Goal: Task Accomplishment & Management: Manage account settings

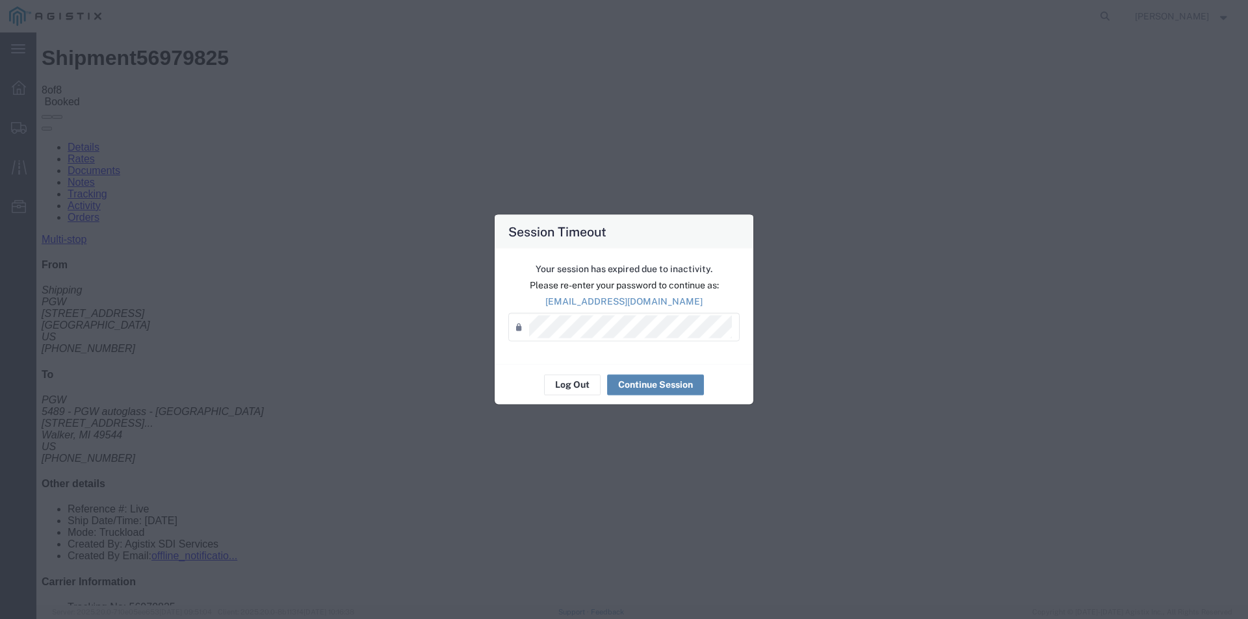
click at [651, 391] on button "Continue Session" at bounding box center [655, 384] width 97 height 21
click at [653, 387] on button "Continue Session" at bounding box center [655, 384] width 97 height 21
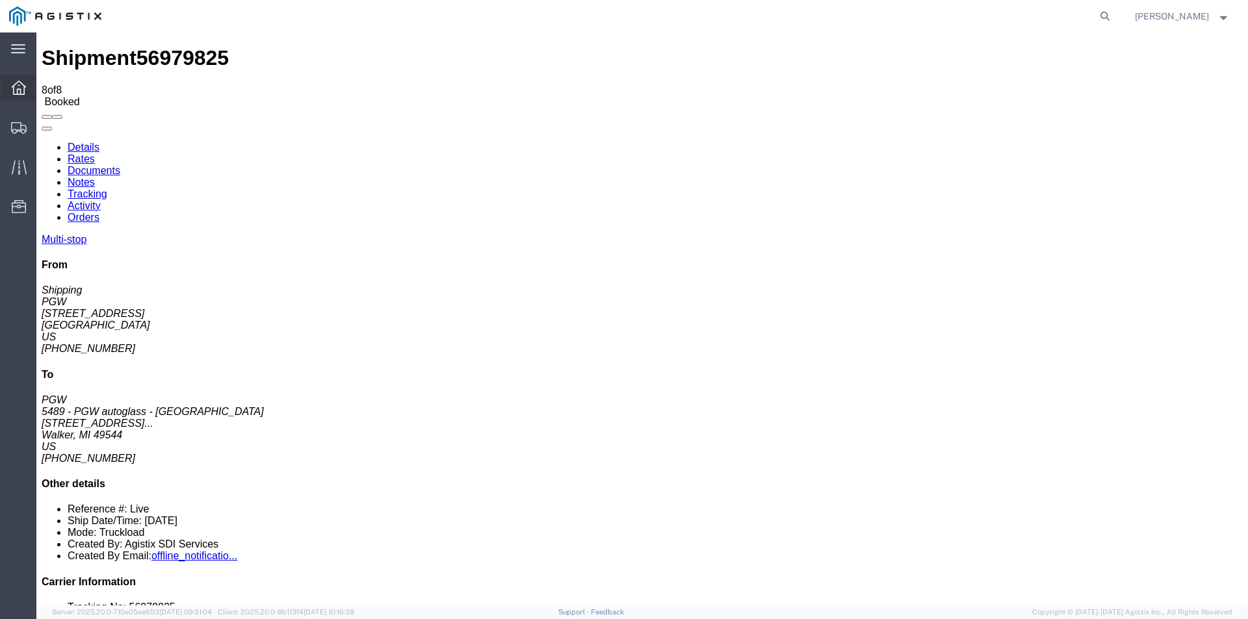
click at [18, 94] on icon at bounding box center [19, 88] width 14 height 14
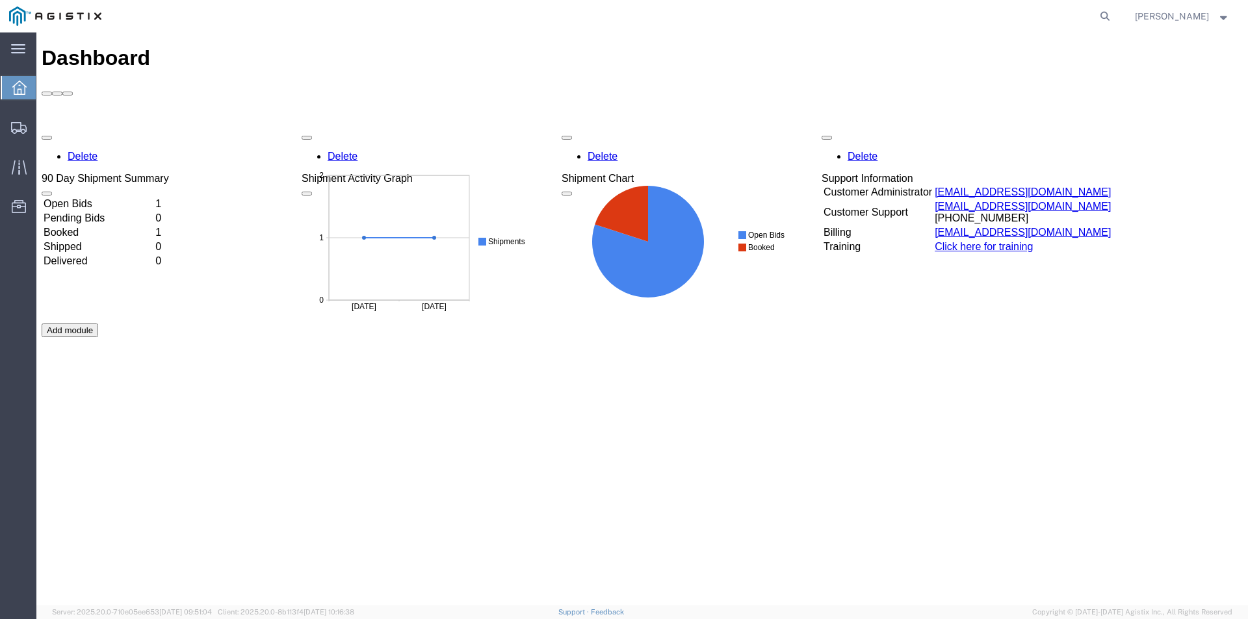
click at [88, 198] on td "Open Bids" at bounding box center [98, 204] width 110 height 13
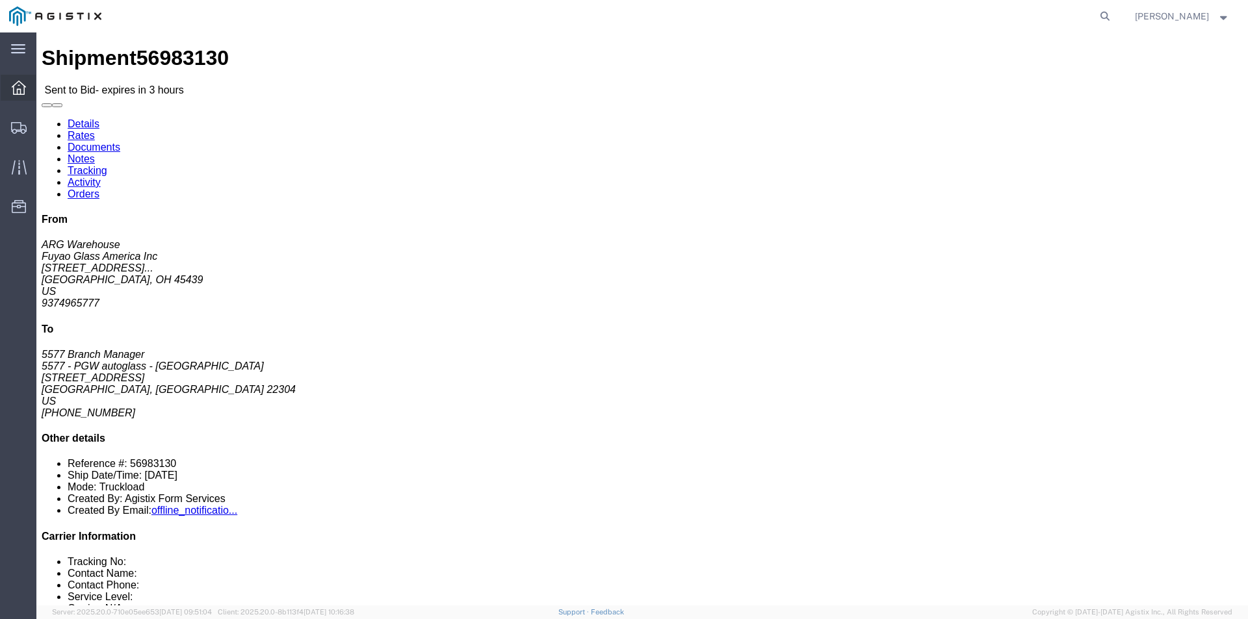
click at [17, 83] on icon at bounding box center [19, 88] width 14 height 14
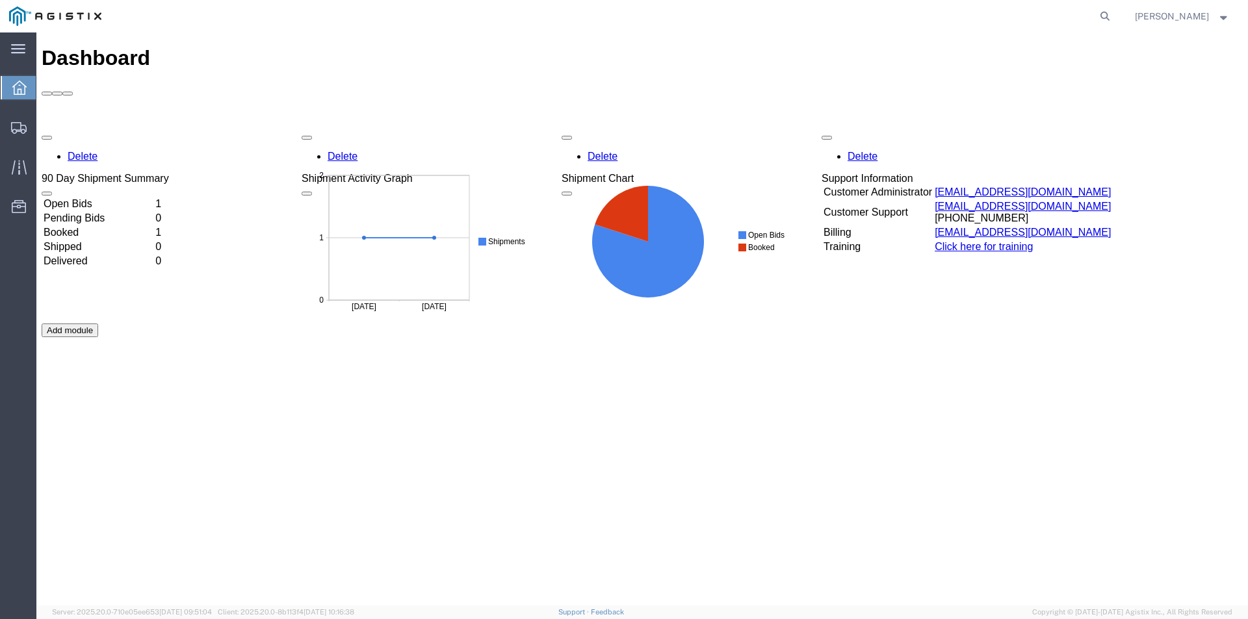
click at [102, 226] on td "Booked" at bounding box center [98, 232] width 110 height 13
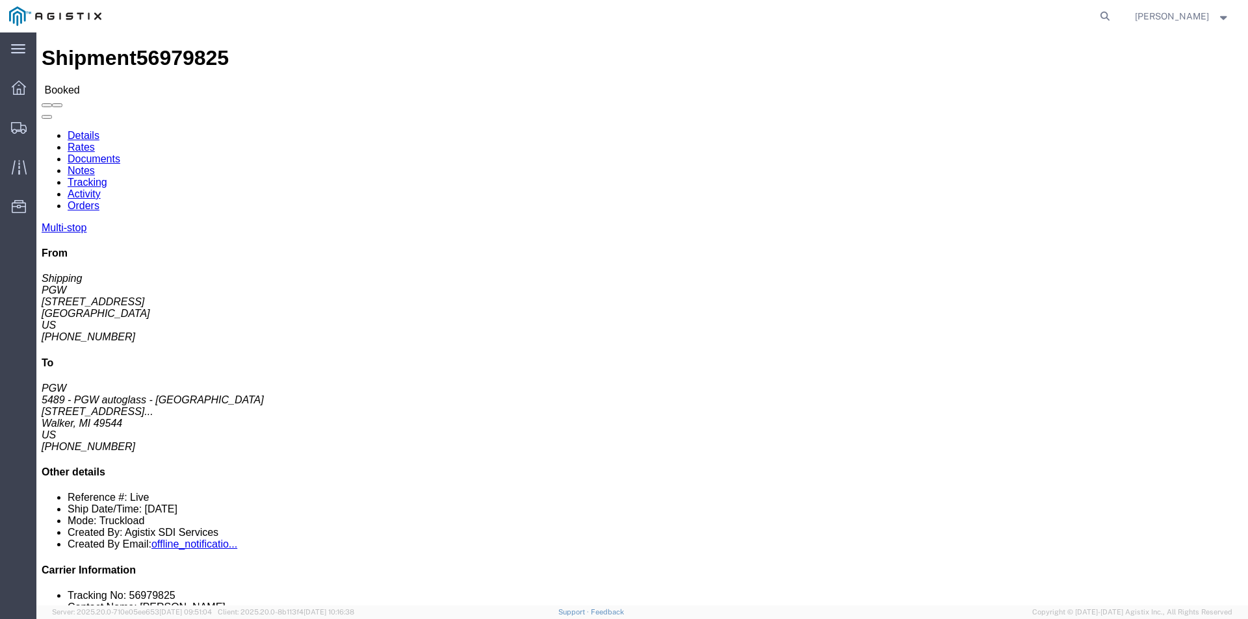
click span "Multi-stop"
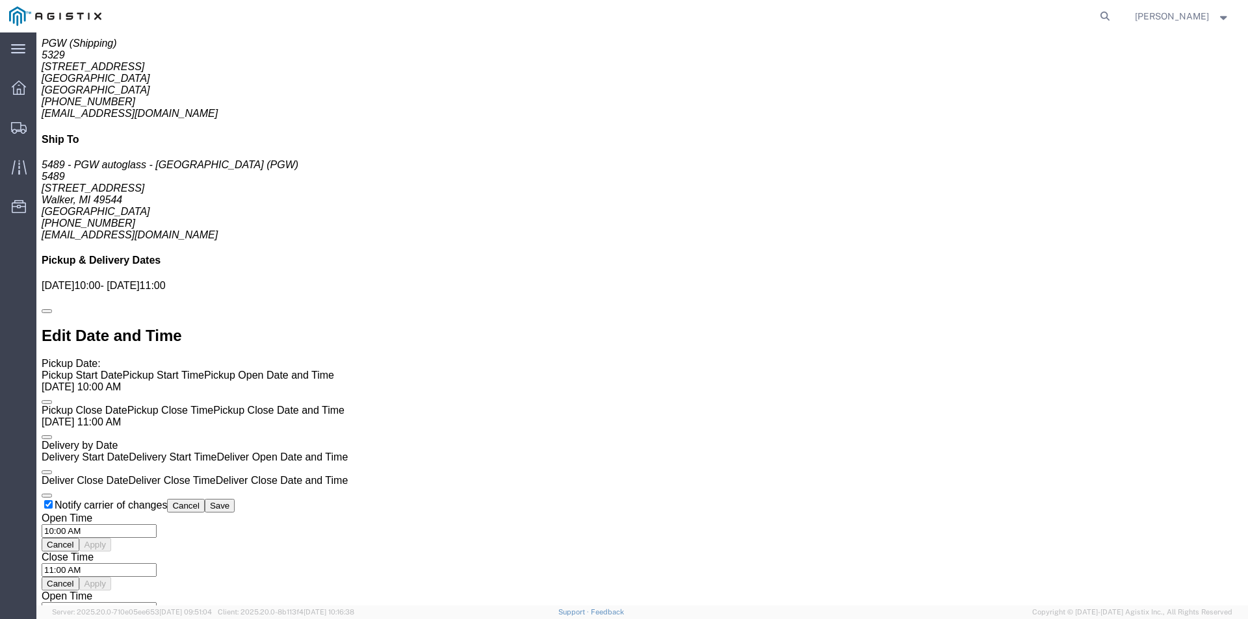
click span "Multi-stop"
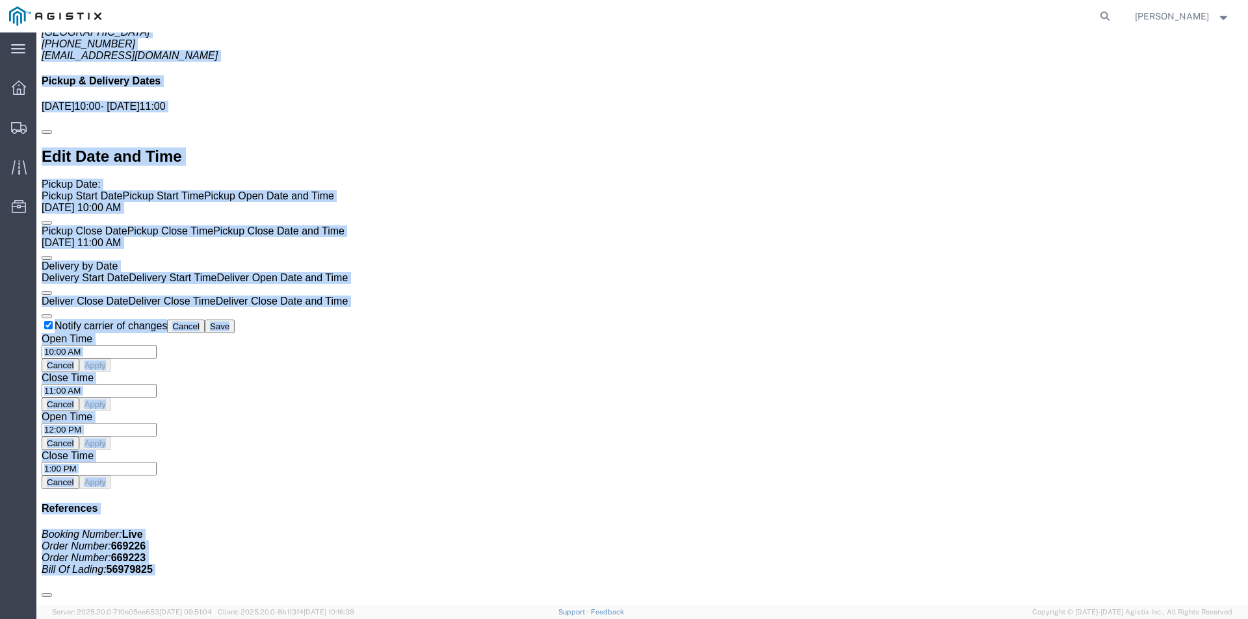
scroll to position [1155, 0]
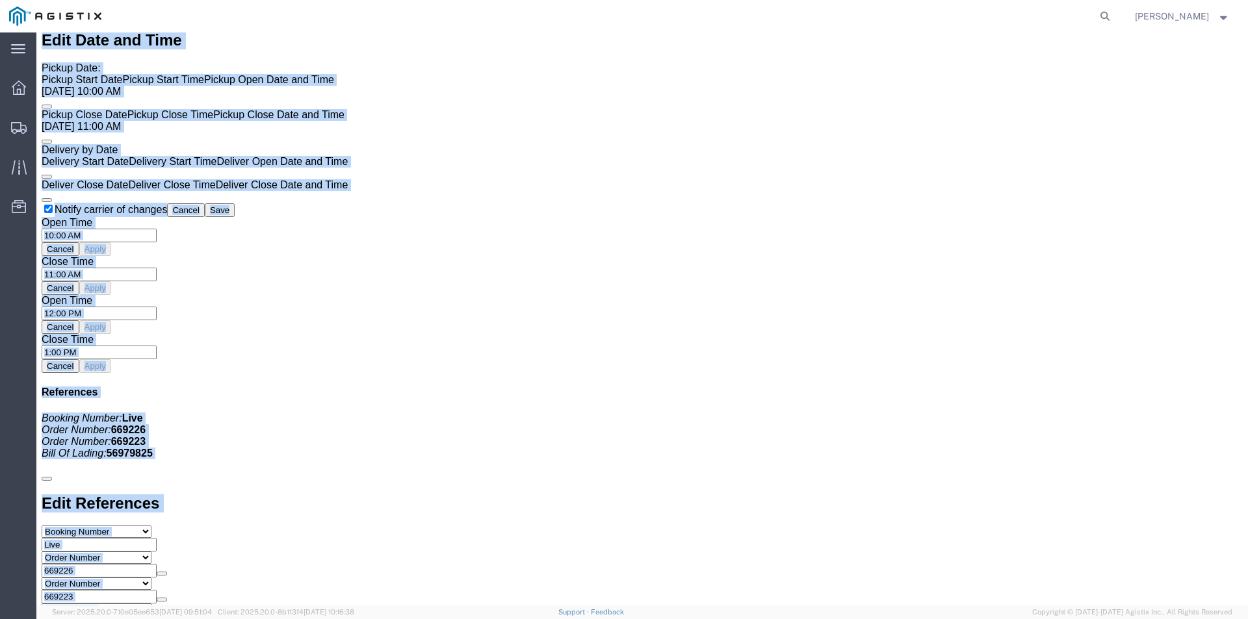
drag, startPoint x: 6, startPoint y: 73, endPoint x: 797, endPoint y: 226, distance: 805.5
click div "Shipment Detail Multi-stop Ship From PGW (Shipping) 5329 [STREET_ADDRESS] [PHON…"
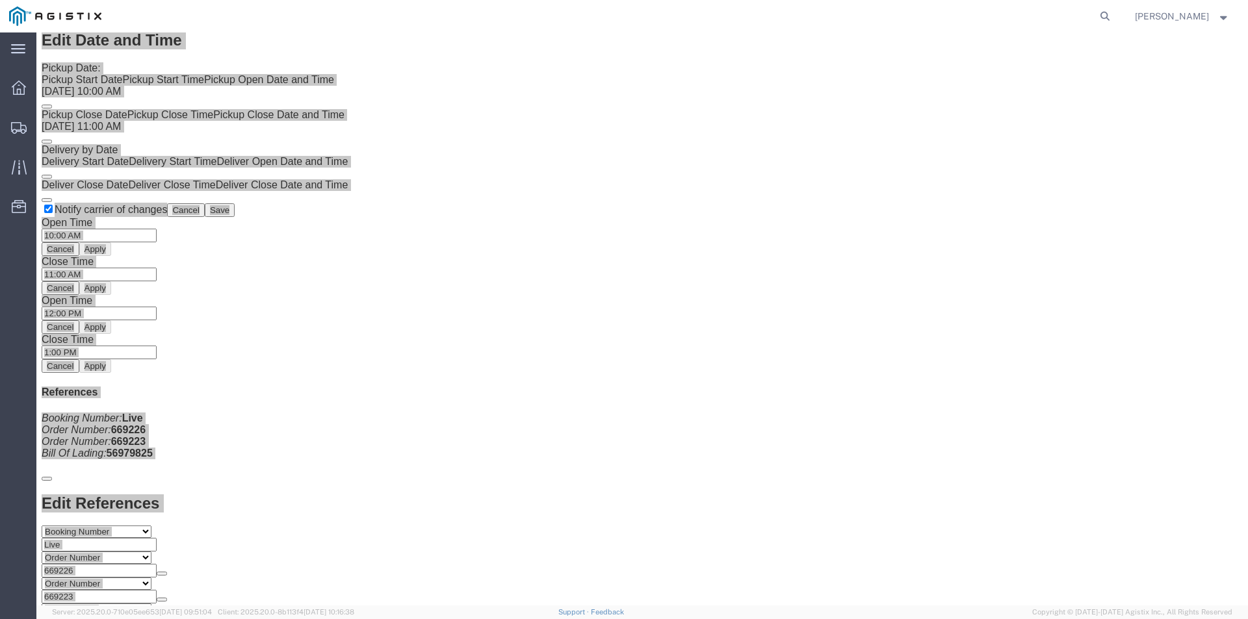
scroll to position [1154, 0]
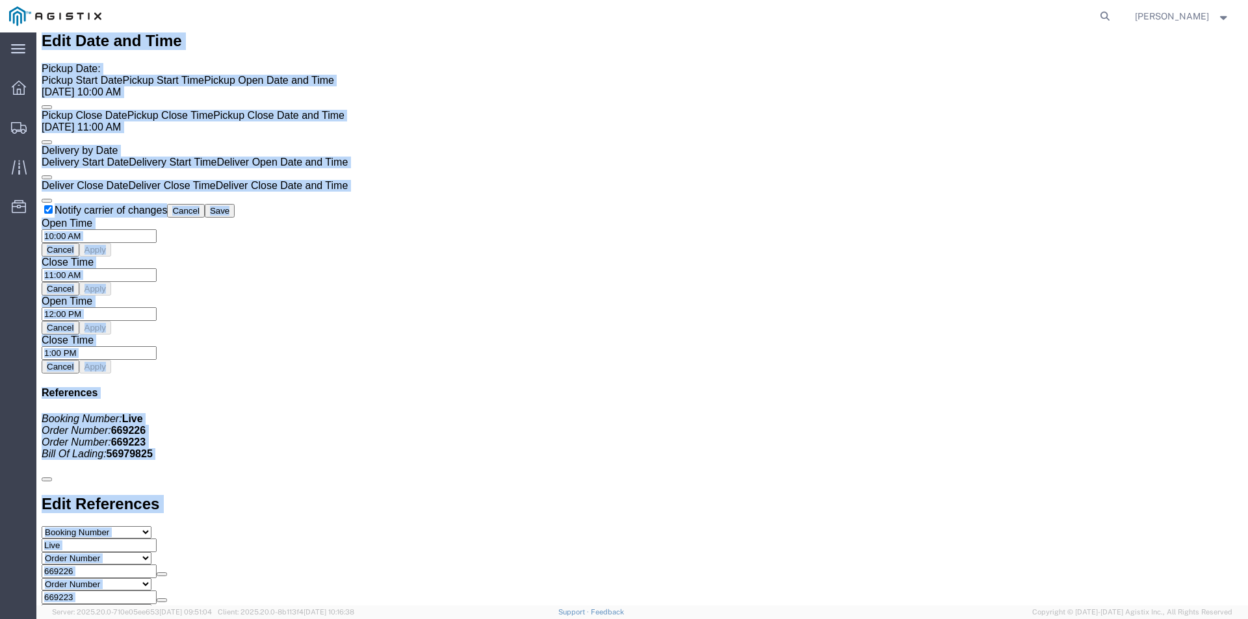
click div "Pickups STOP 1 : PGW - 5329 [STREET_ADDRESS] 26 x Your Packaging Total weight o…"
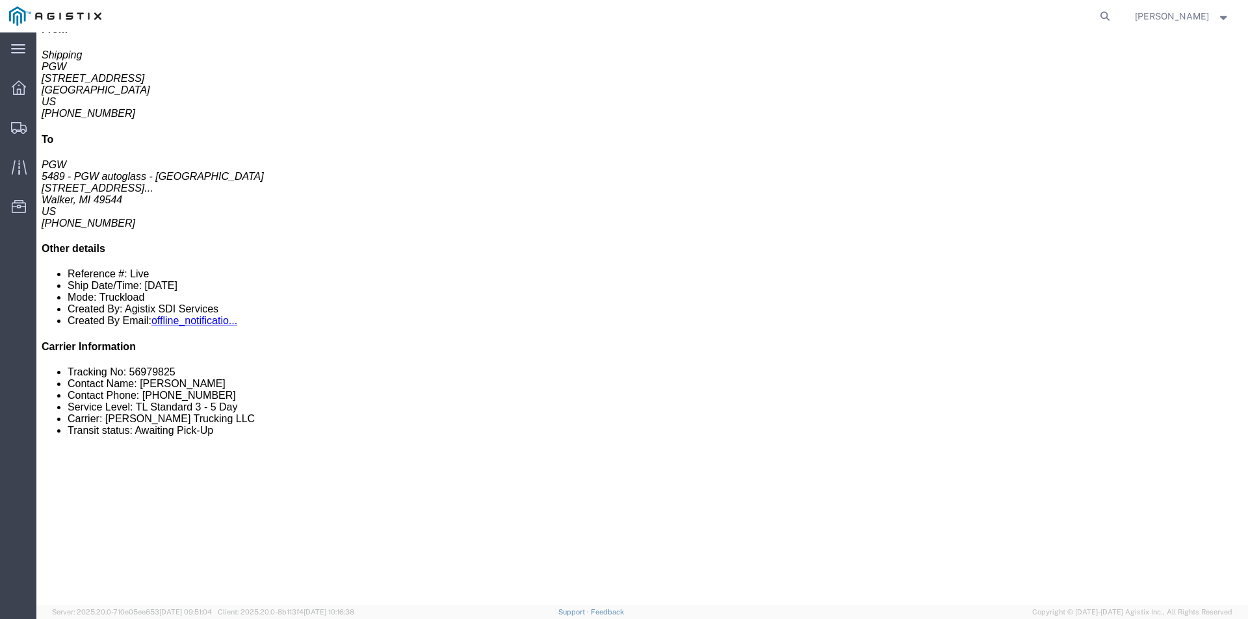
scroll to position [114, 0]
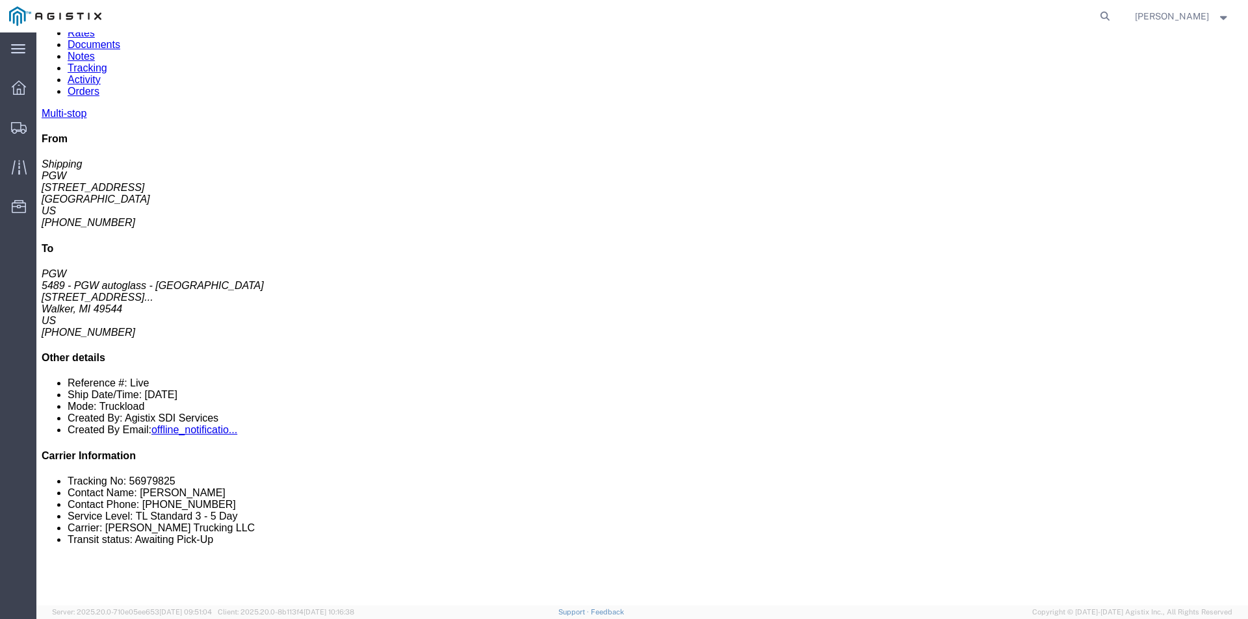
click link "Rates"
